Goal: Information Seeking & Learning: Learn about a topic

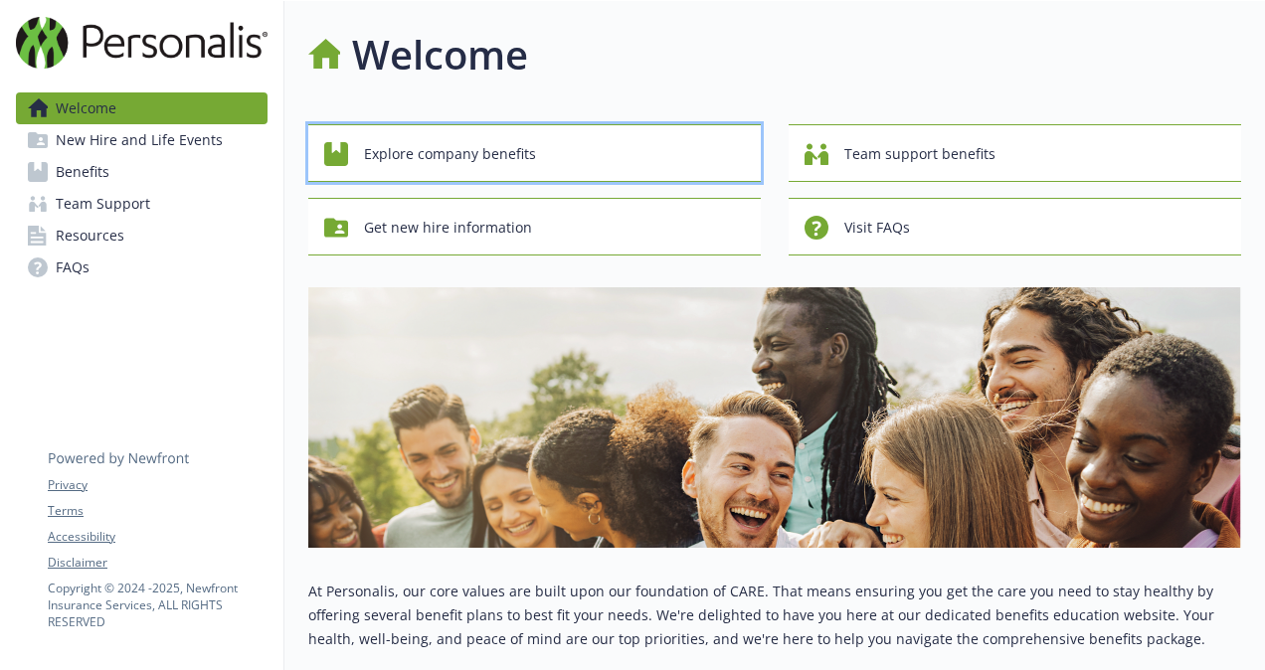
click at [529, 157] on span "Explore company benefits" at bounding box center [450, 154] width 172 height 38
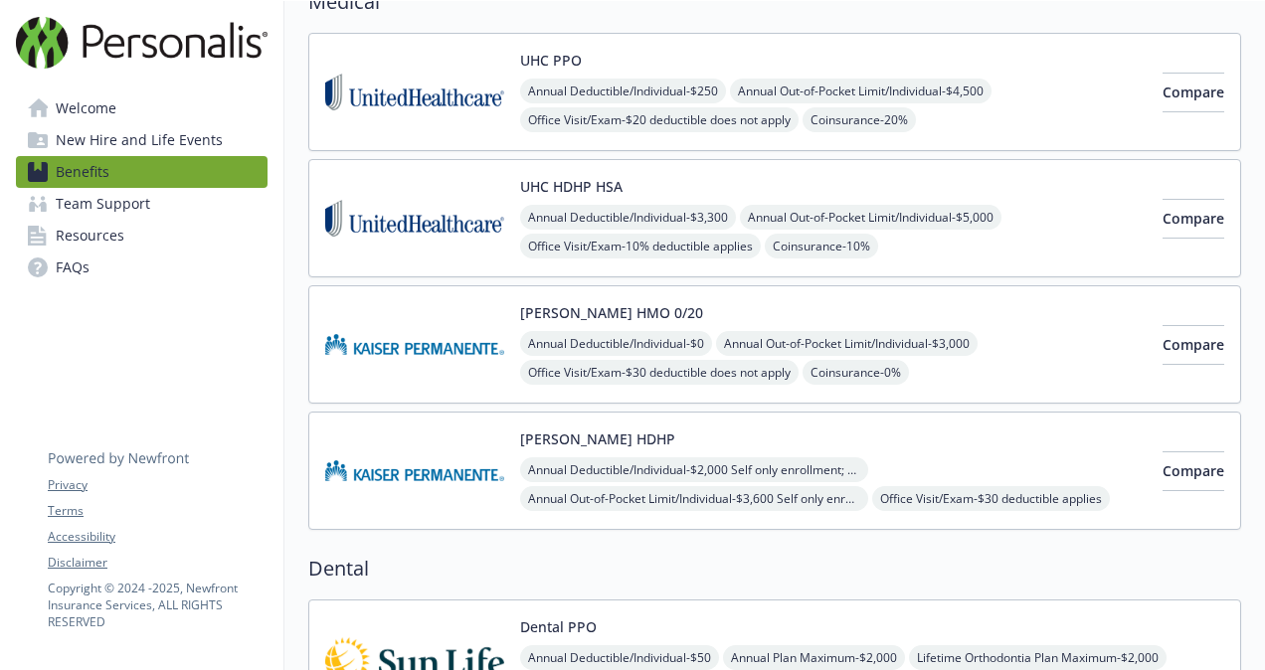
scroll to position [161, 0]
